Goal: Find specific page/section: Find specific page/section

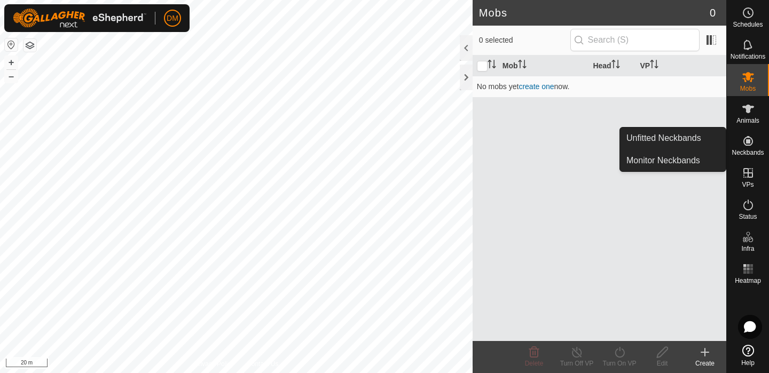
click at [755, 148] on es-neckbands-svg-icon at bounding box center [747, 140] width 19 height 17
click at [670, 138] on link "Unfitted Neckbands" at bounding box center [673, 138] width 106 height 21
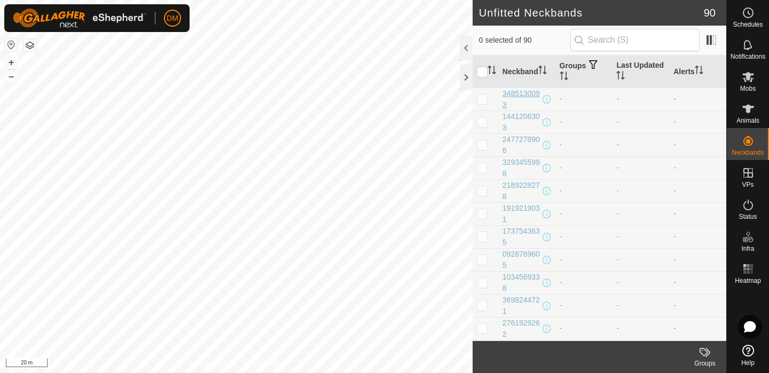
click at [518, 96] on div "3485130093" at bounding box center [521, 99] width 38 height 22
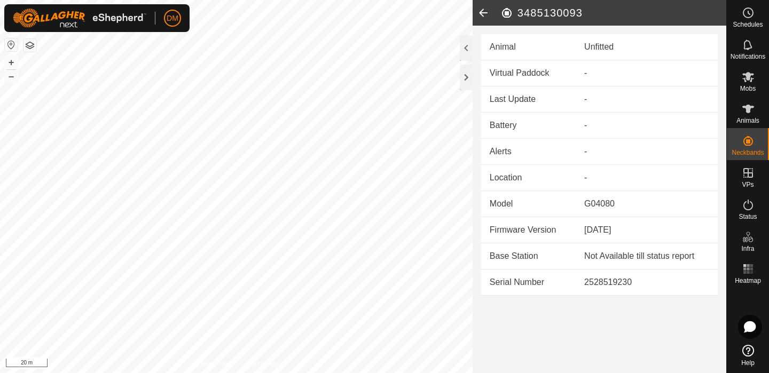
click at [596, 92] on td "-" at bounding box center [646, 99] width 142 height 26
click at [756, 116] on es-animals-svg-icon at bounding box center [747, 108] width 19 height 17
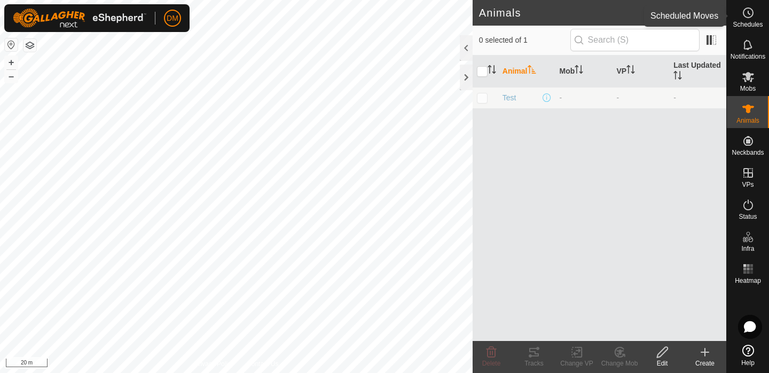
click at [747, 19] on icon at bounding box center [747, 12] width 13 height 13
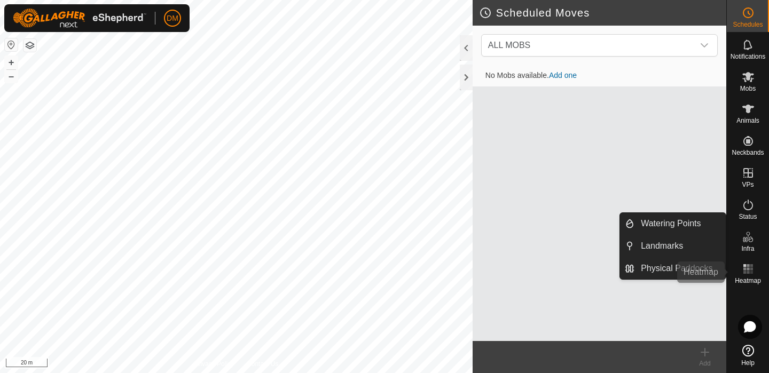
click at [750, 257] on div "Heatmap" at bounding box center [748, 272] width 42 height 32
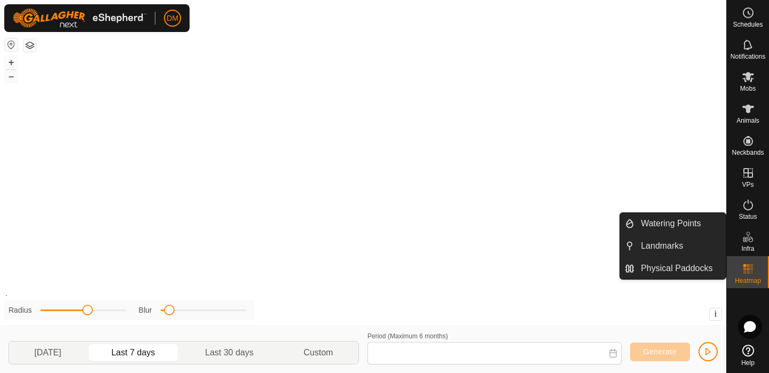
type input "18 Aug, 2025 - 24 Aug, 2025"
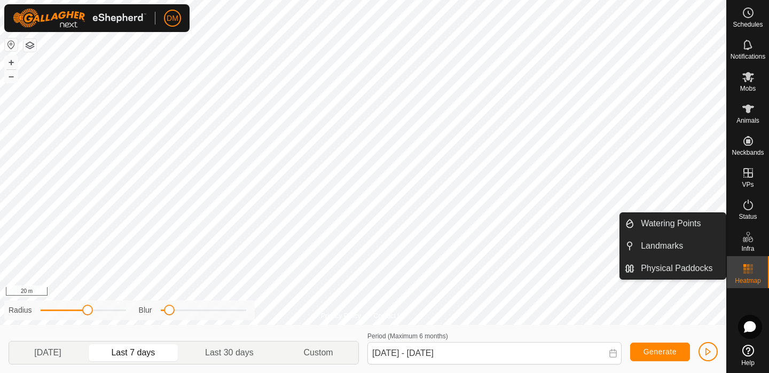
click at [746, 236] on icon at bounding box center [747, 237] width 13 height 13
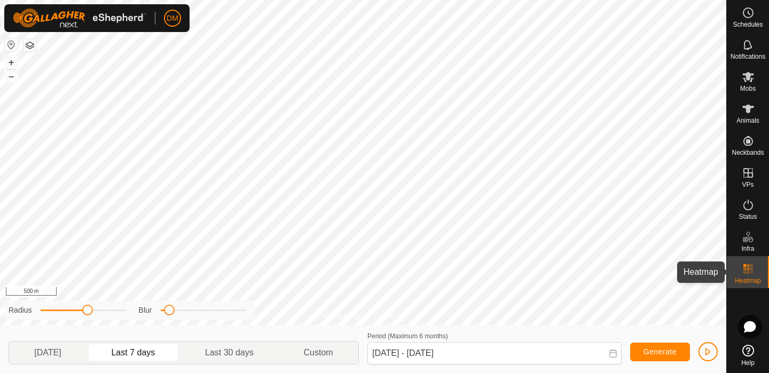
click at [747, 271] on rect at bounding box center [747, 272] width 3 height 3
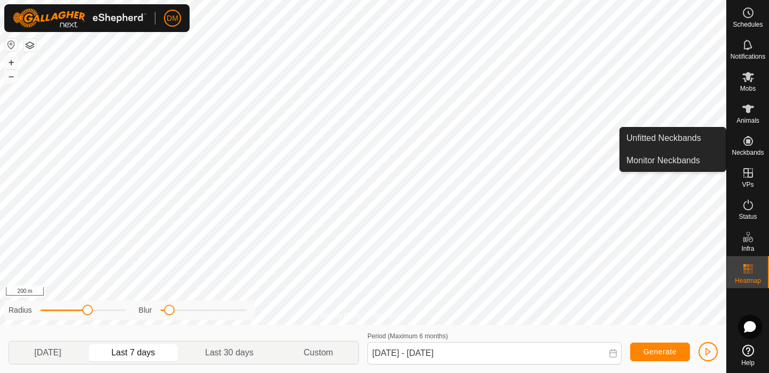
click at [743, 142] on icon at bounding box center [747, 141] width 13 height 13
click at [677, 139] on link "Unfitted Neckbands" at bounding box center [673, 138] width 106 height 21
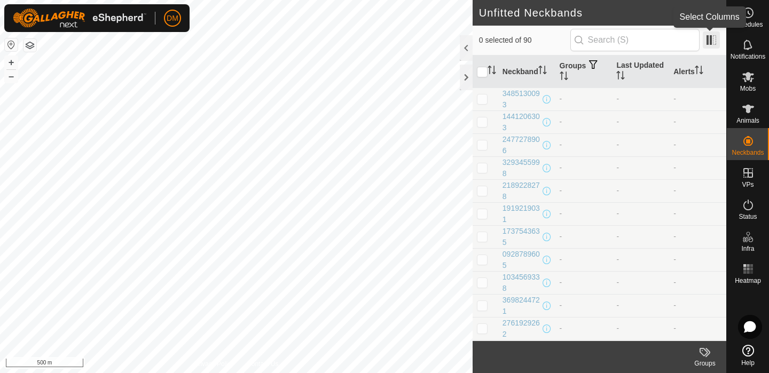
click at [711, 42] on span at bounding box center [711, 39] width 17 height 17
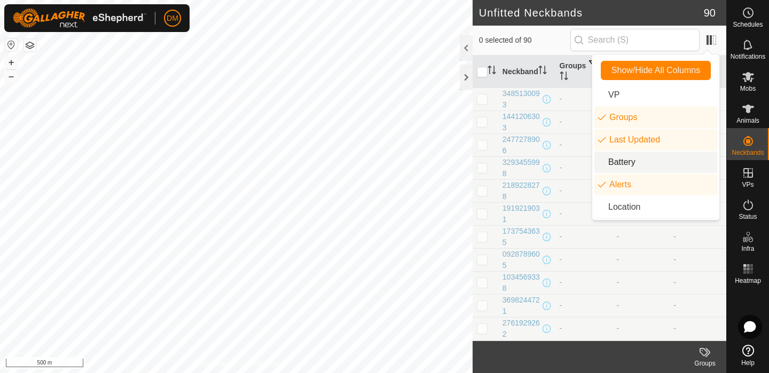
click at [628, 162] on li "Battery" at bounding box center [655, 162] width 123 height 21
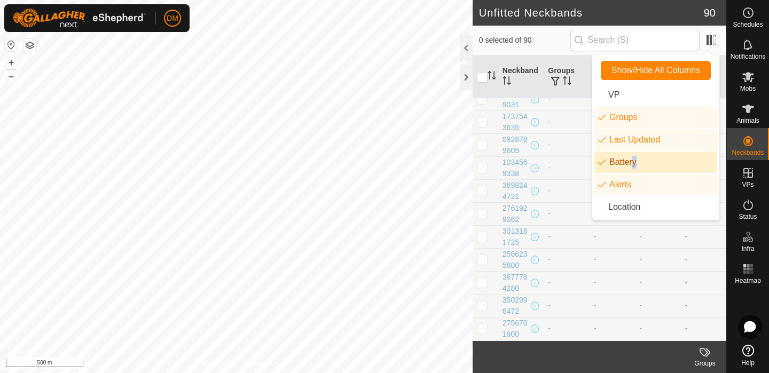
scroll to position [129, 0]
click at [621, 164] on li "Battery" at bounding box center [655, 162] width 123 height 21
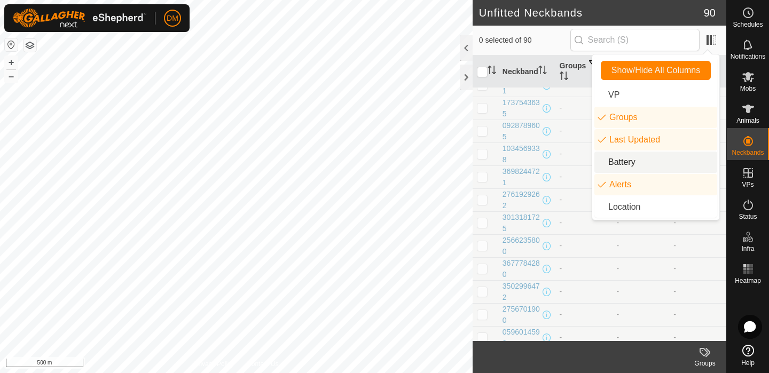
click at [621, 164] on li "Battery" at bounding box center [655, 162] width 123 height 21
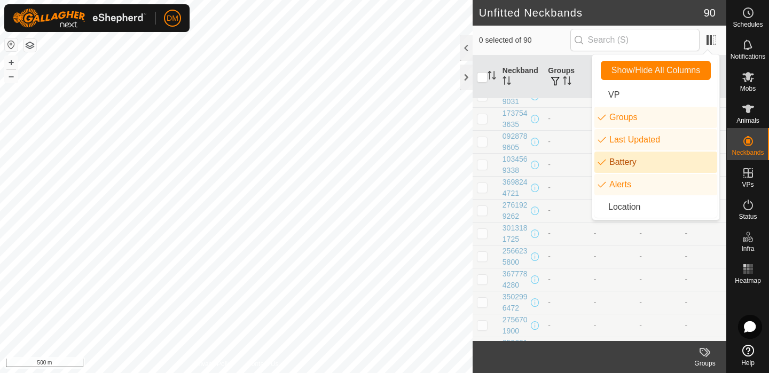
click at [621, 164] on li "Battery" at bounding box center [655, 162] width 123 height 21
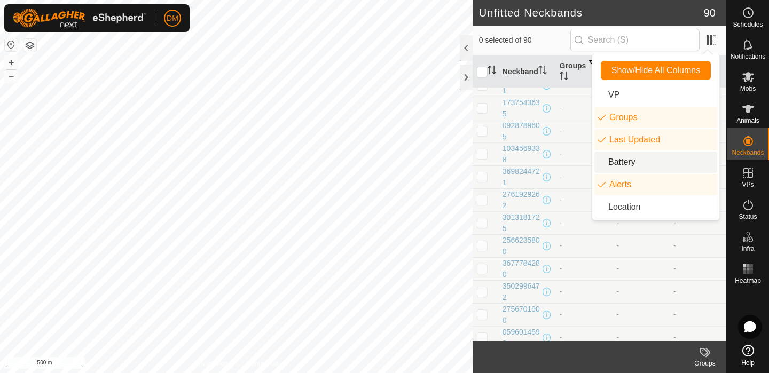
click at [621, 164] on li "Battery" at bounding box center [655, 162] width 123 height 21
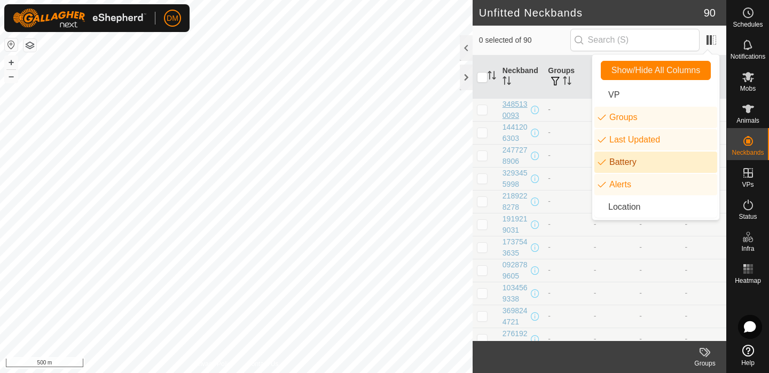
scroll to position [0, 0]
click at [520, 109] on div "3485130093" at bounding box center [515, 110] width 26 height 22
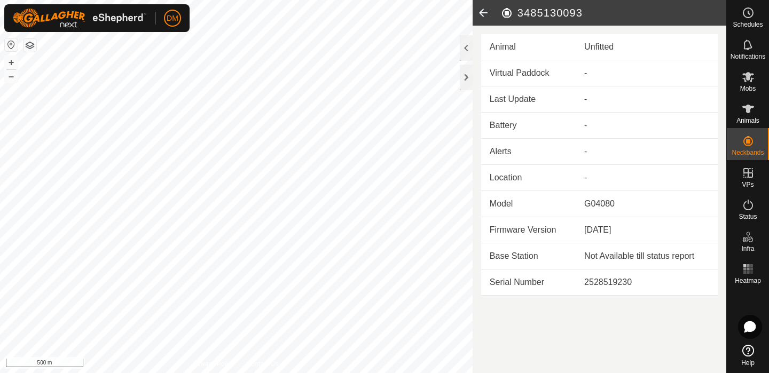
click at [506, 124] on td "Battery" at bounding box center [528, 126] width 94 height 26
click at [479, 13] on icon at bounding box center [482, 13] width 21 height 26
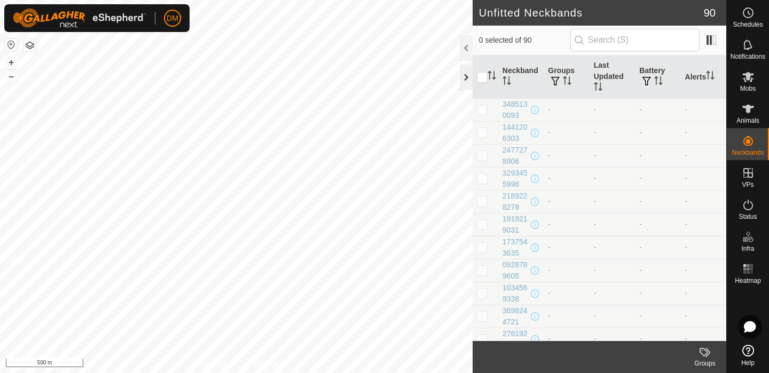
click at [467, 76] on div at bounding box center [466, 78] width 13 height 26
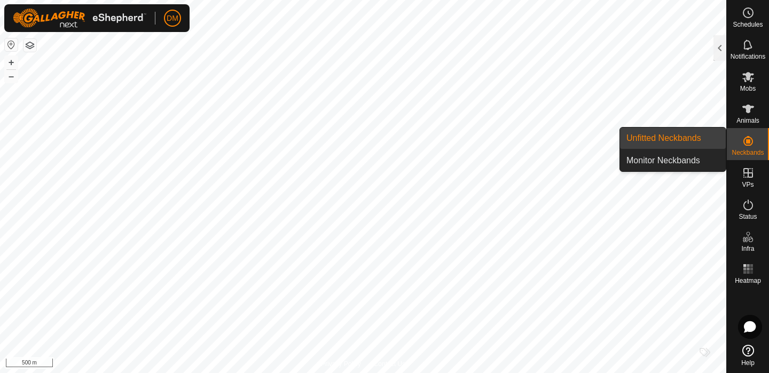
click at [659, 137] on link "Unfitted Neckbands" at bounding box center [673, 138] width 106 height 21
